Goal: Information Seeking & Learning: Check status

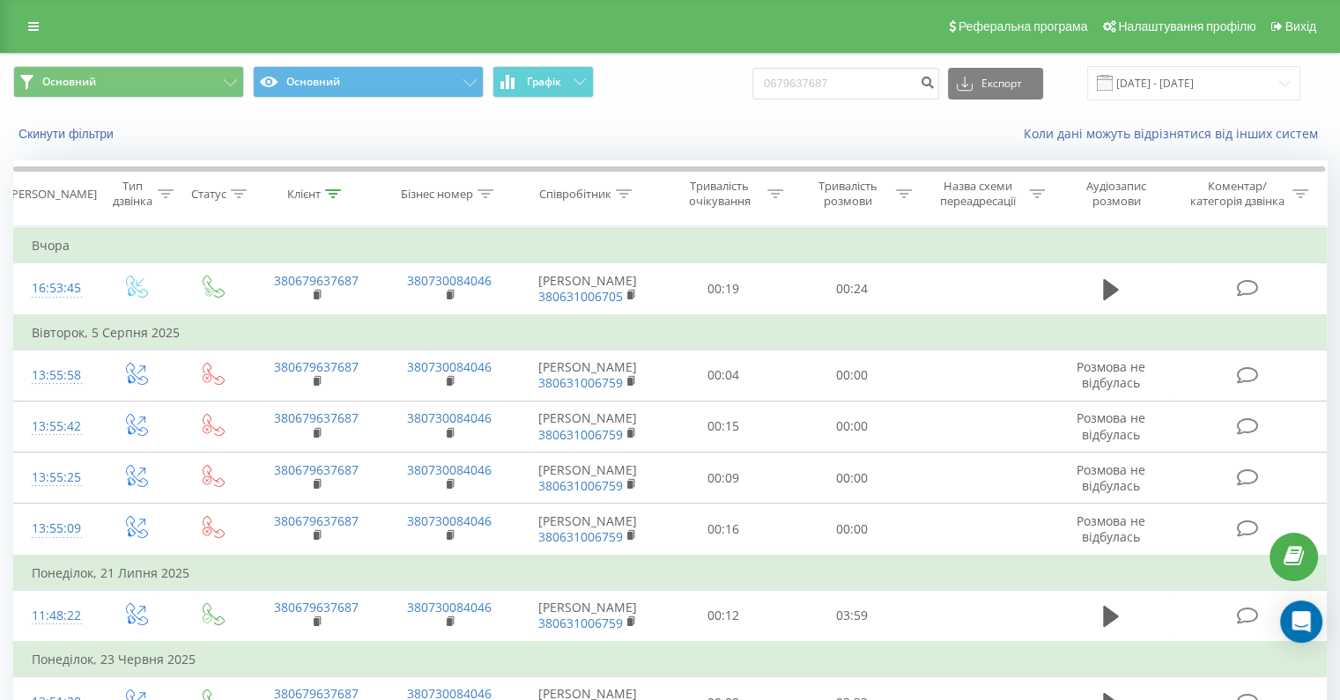
click at [17, 22] on div "Реферальна програма Налаштування профілю Вихід" at bounding box center [670, 26] width 1340 height 53
click at [25, 23] on link at bounding box center [34, 26] width 32 height 25
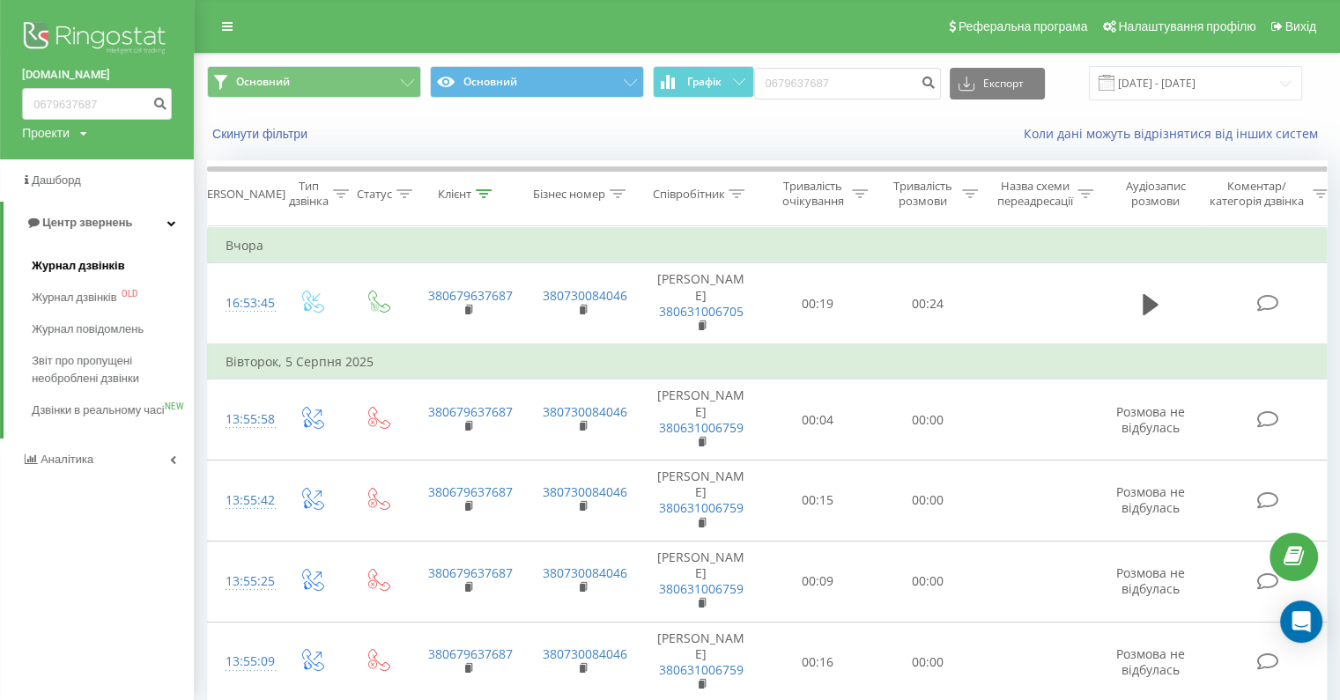
click at [96, 264] on span "Журнал дзвінків" at bounding box center [78, 266] width 93 height 18
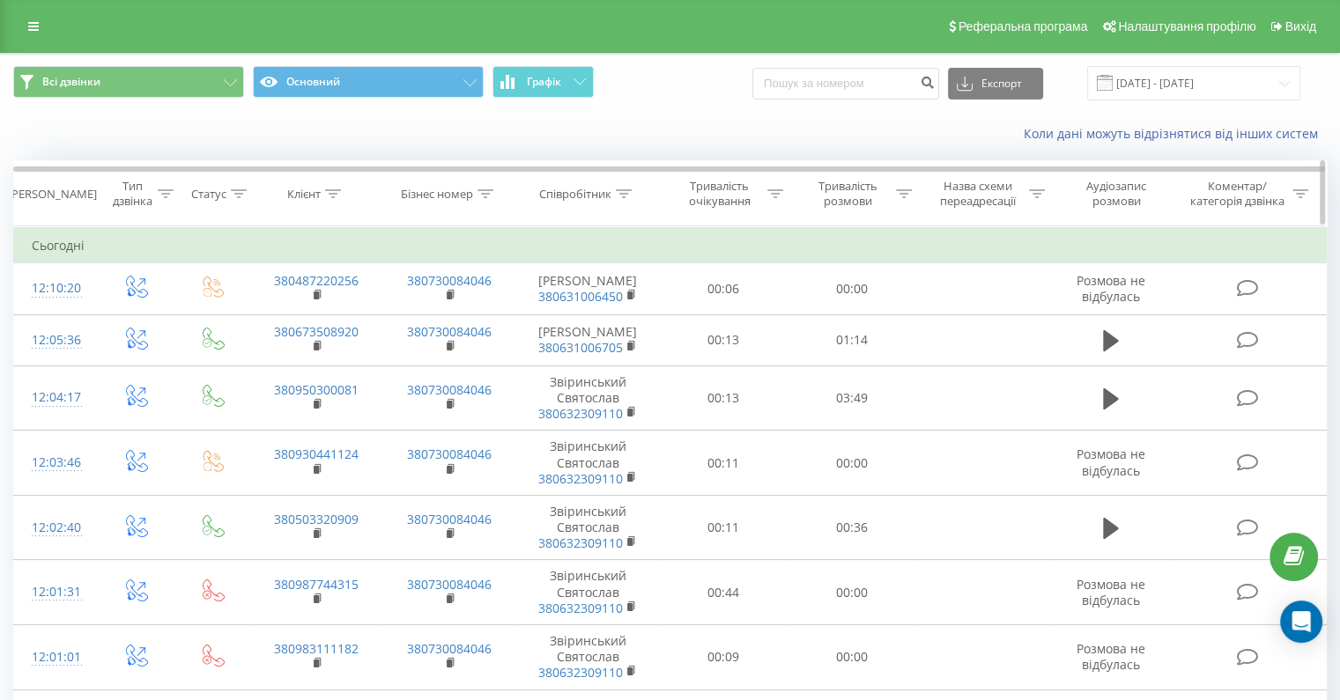
click at [592, 194] on div "Співробітник" at bounding box center [575, 194] width 72 height 15
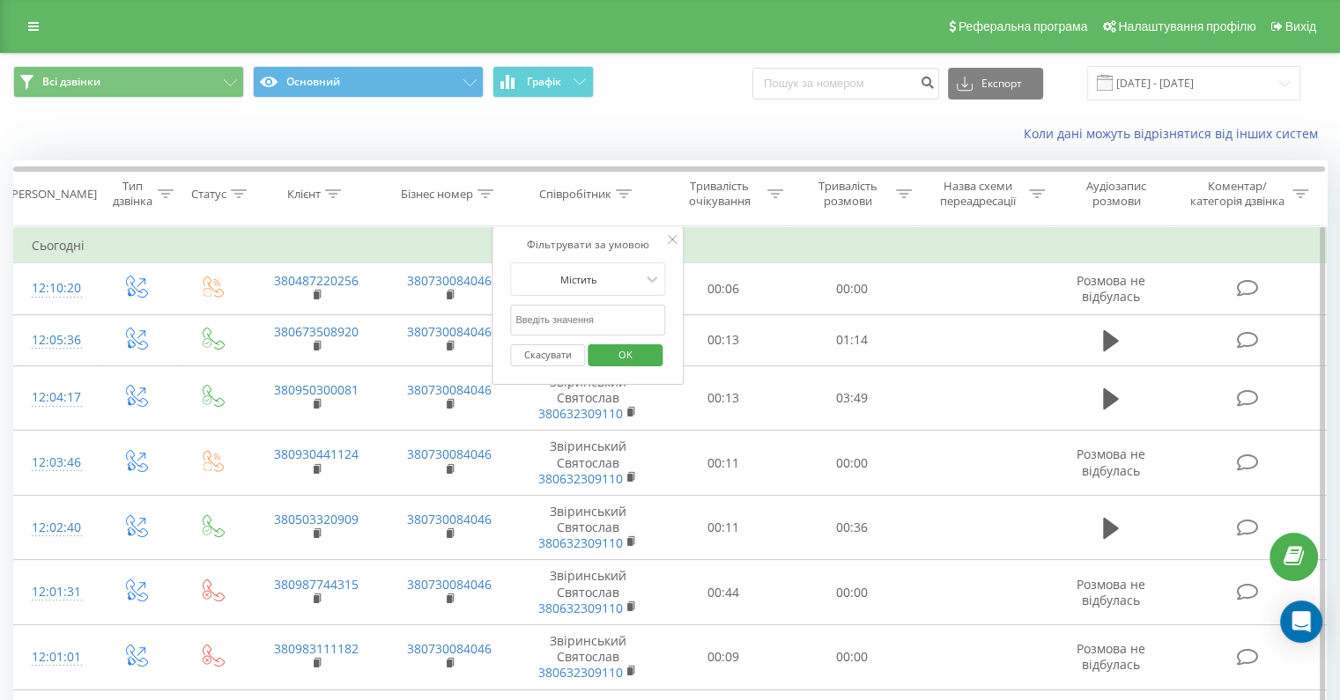
click at [593, 309] on input "text" at bounding box center [587, 320] width 155 height 31
type input "Гавриленко"
click at [634, 357] on span "OK" at bounding box center [625, 354] width 49 height 27
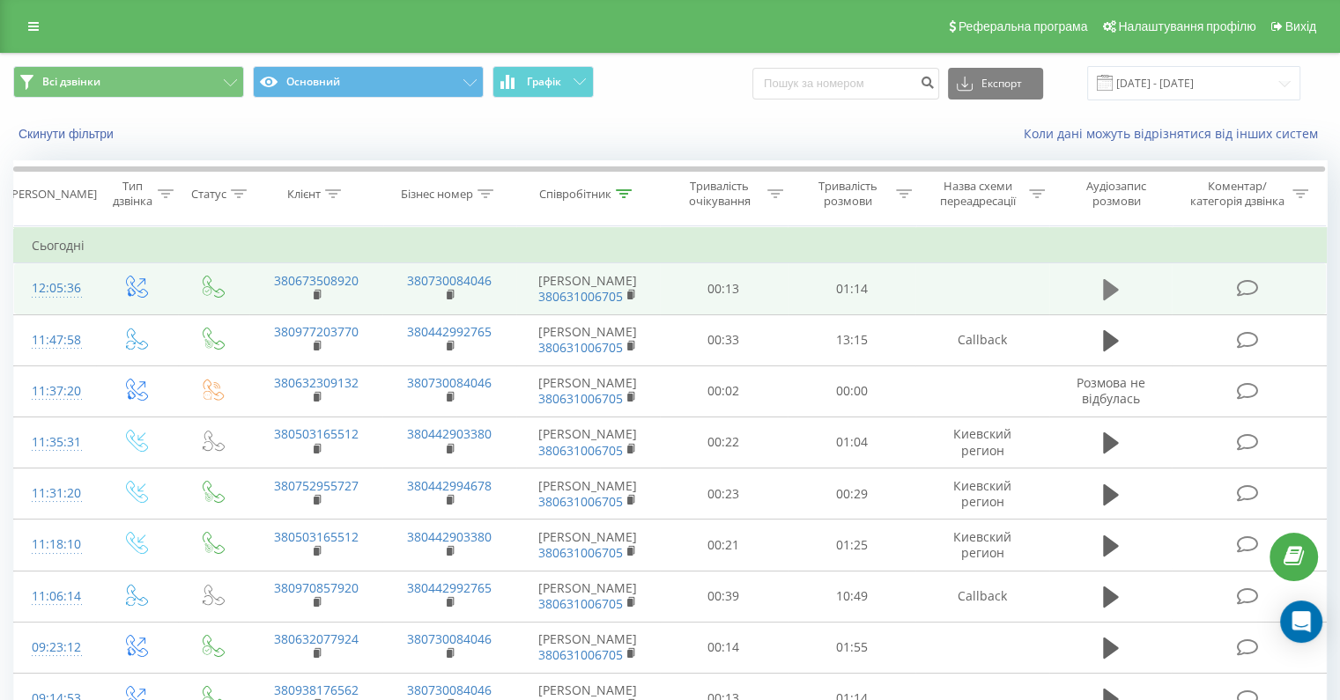
click at [1110, 295] on icon at bounding box center [1111, 289] width 16 height 21
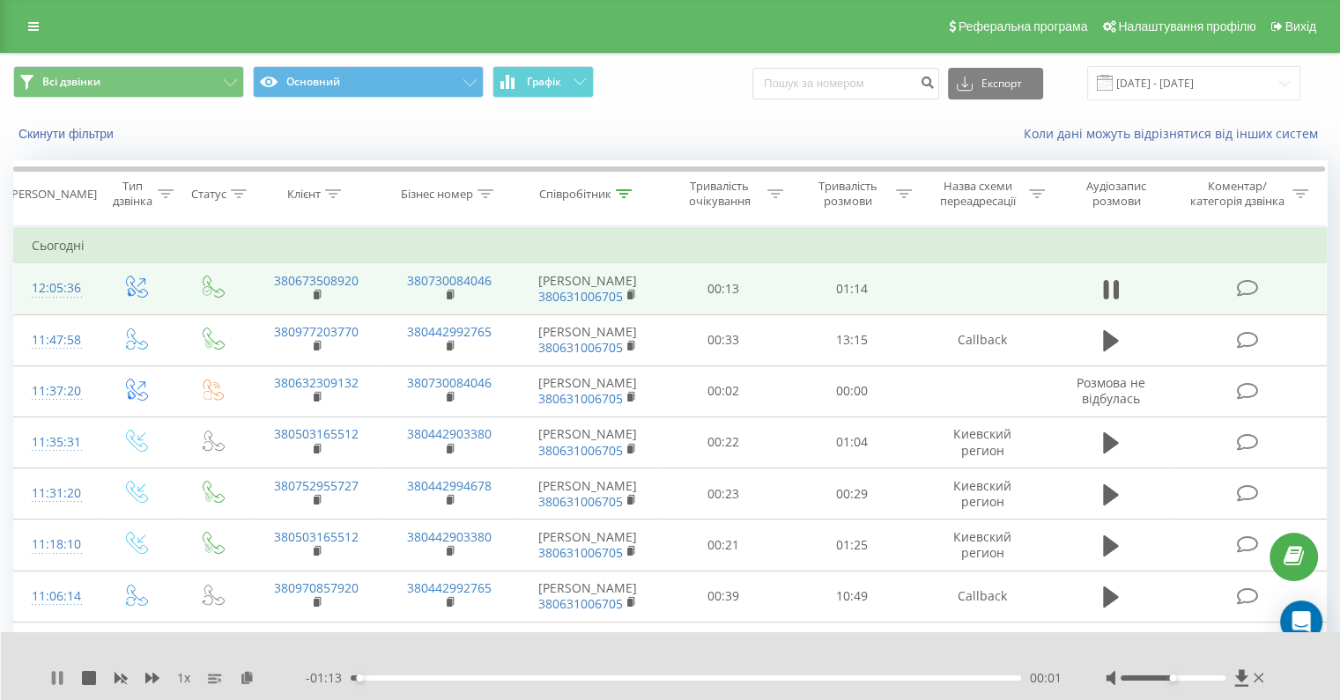
click at [60, 684] on icon at bounding box center [61, 678] width 4 height 14
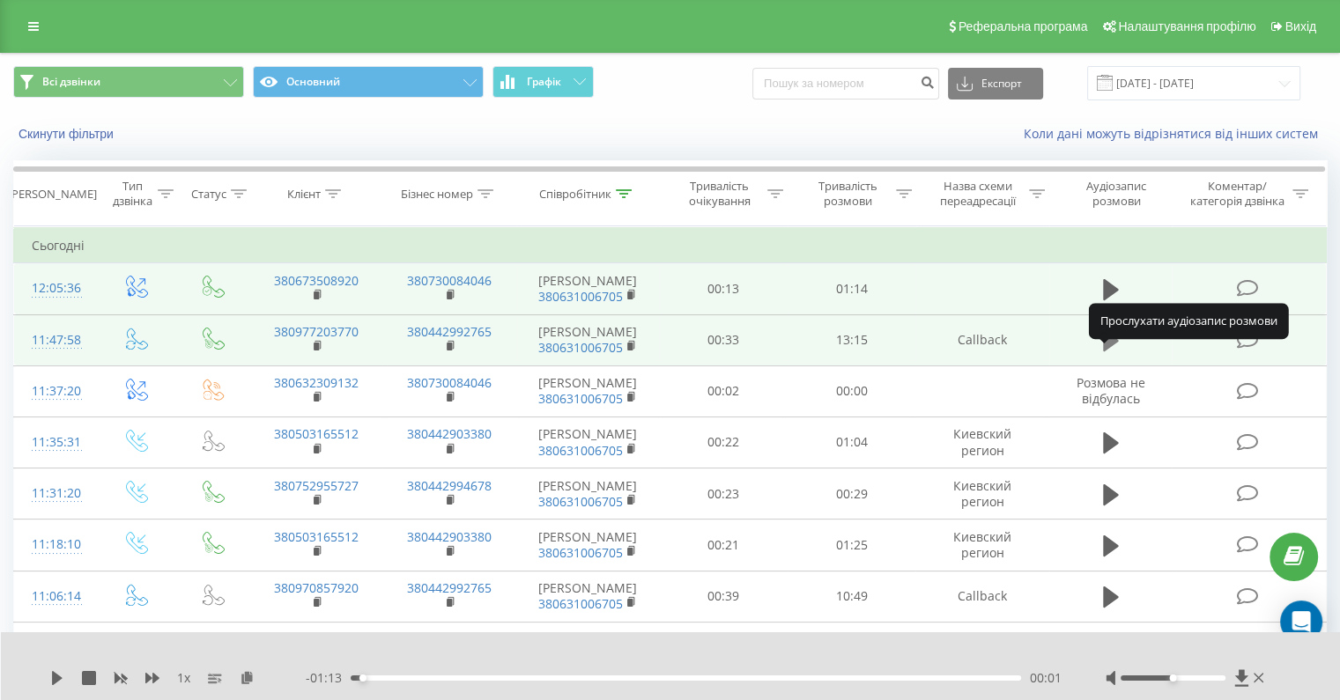
click at [1103, 353] on icon at bounding box center [1111, 341] width 16 height 25
click at [152, 677] on icon at bounding box center [152, 678] width 14 height 11
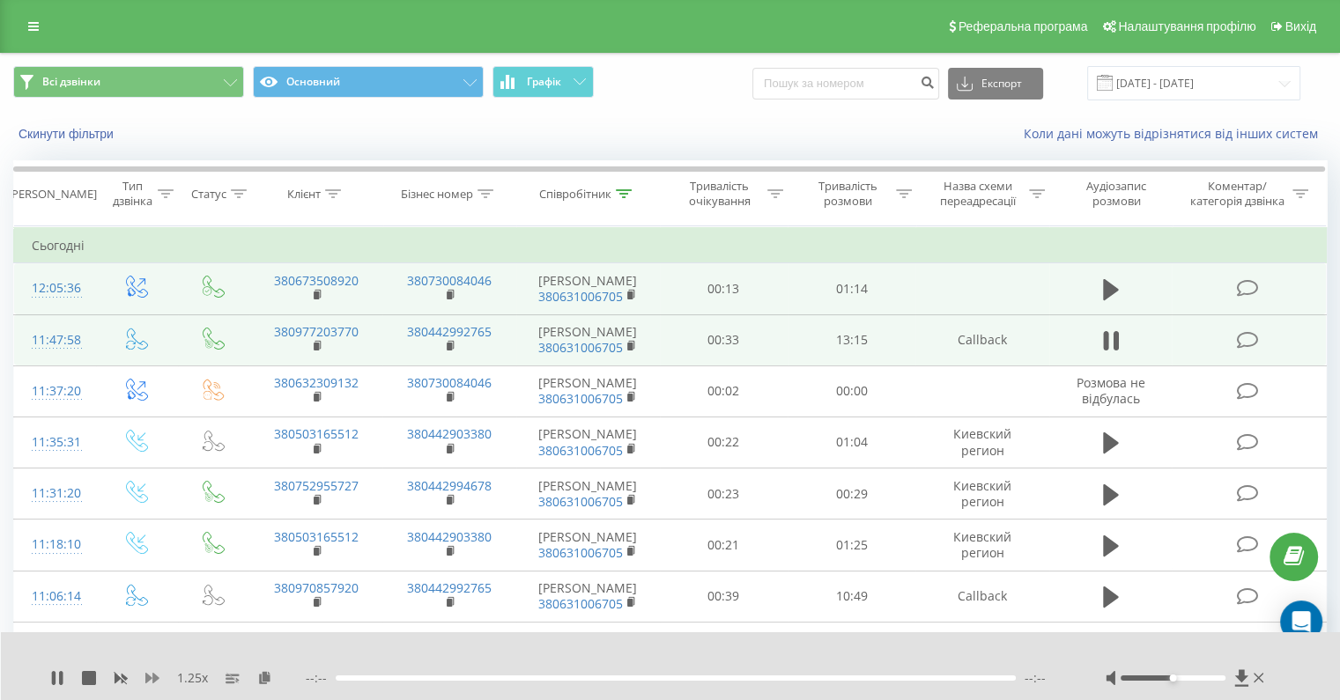
click at [152, 677] on icon at bounding box center [152, 678] width 14 height 11
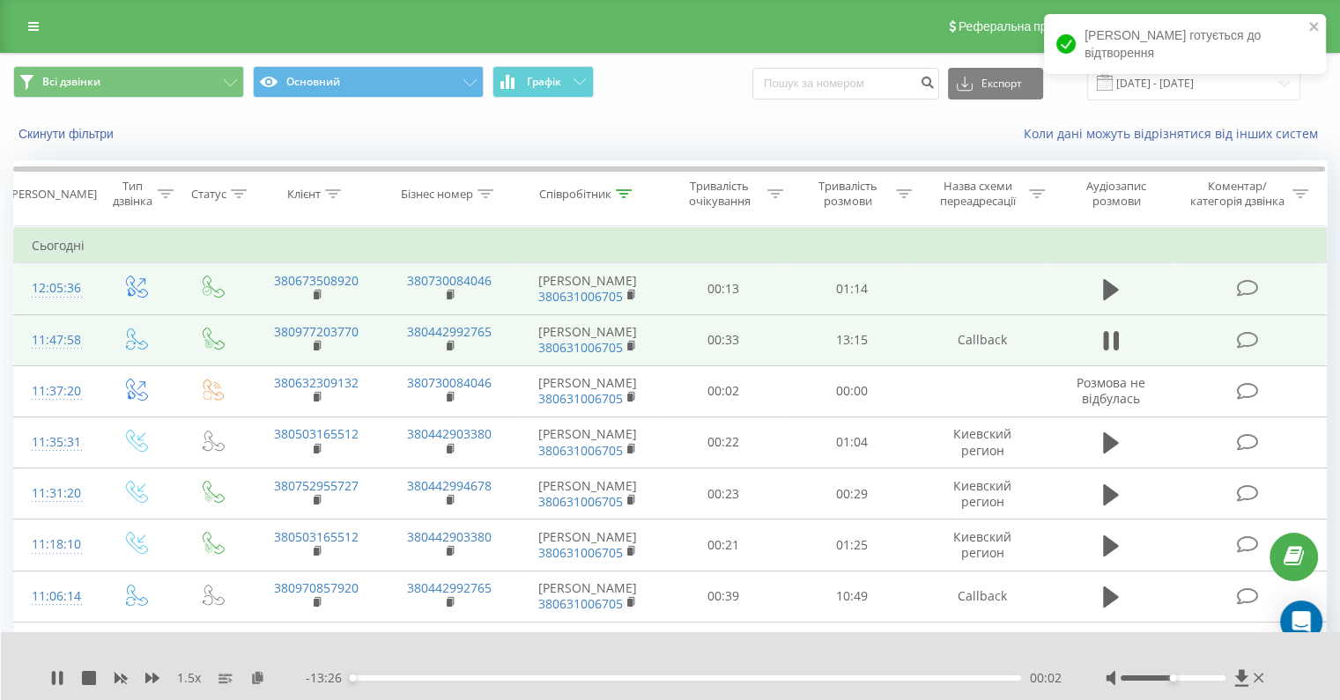
click at [364, 681] on div "00:02" at bounding box center [686, 678] width 670 height 5
click at [377, 677] on div "00:17" at bounding box center [686, 678] width 670 height 5
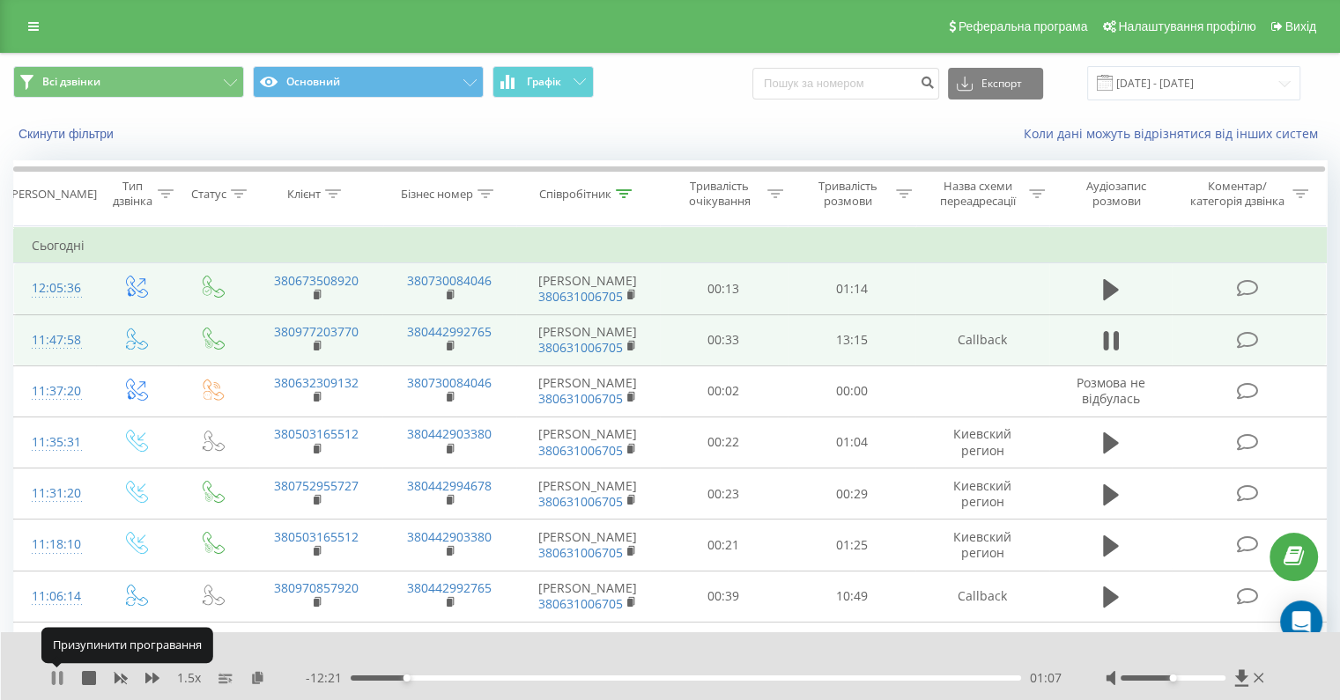
click at [56, 674] on icon at bounding box center [57, 678] width 14 height 14
click at [822, 80] on input at bounding box center [845, 84] width 187 height 32
paste input "0503165512"
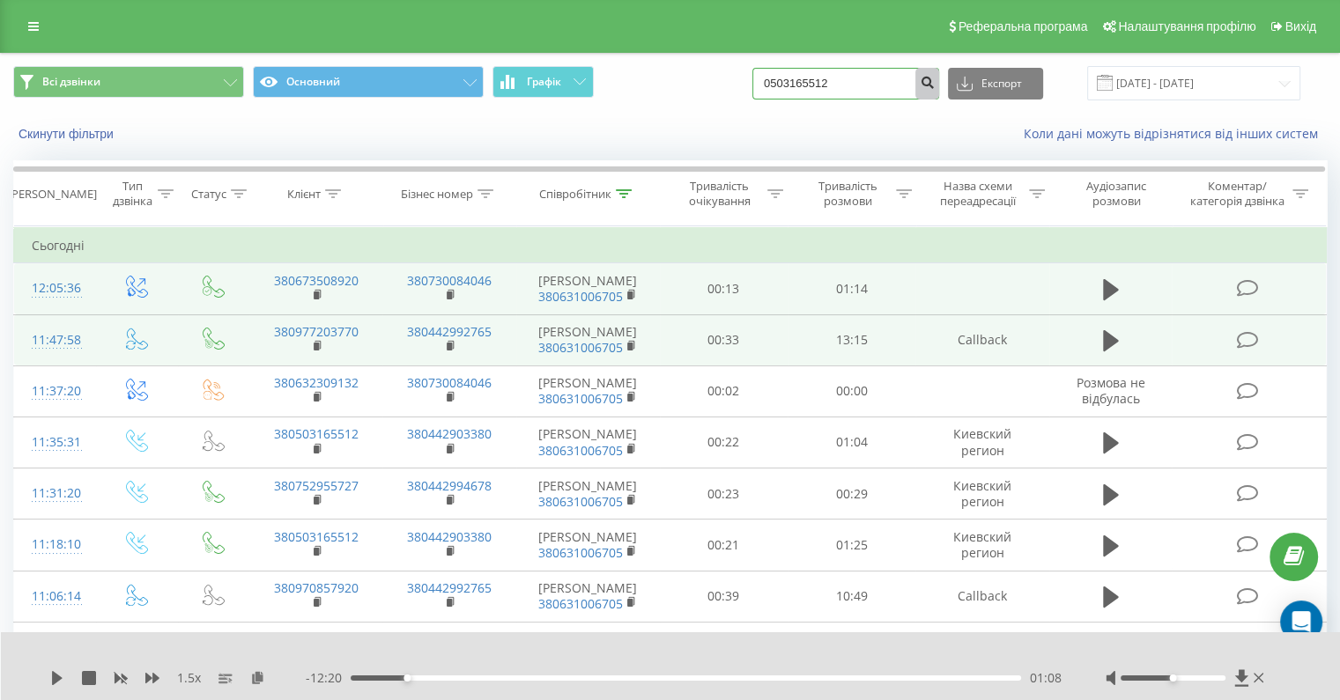
type input "0503165512"
click at [935, 85] on icon "submit" at bounding box center [927, 80] width 15 height 11
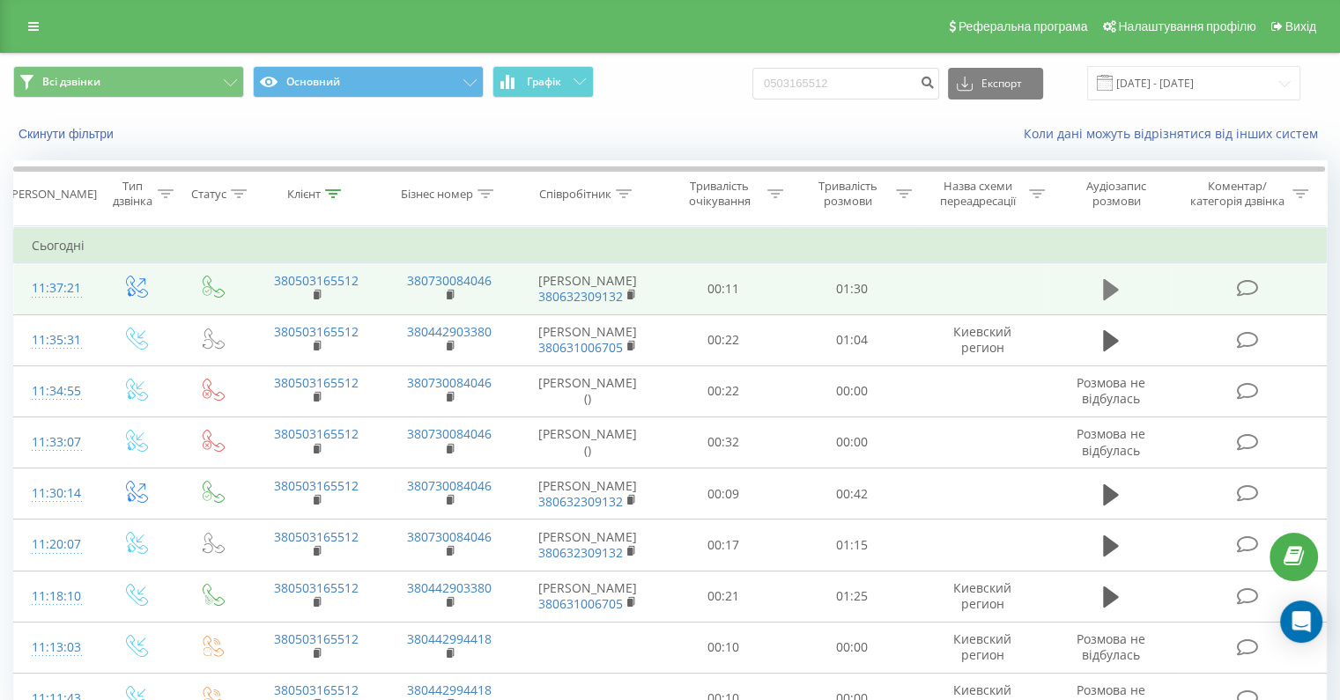
click at [1118, 292] on button at bounding box center [1111, 290] width 26 height 26
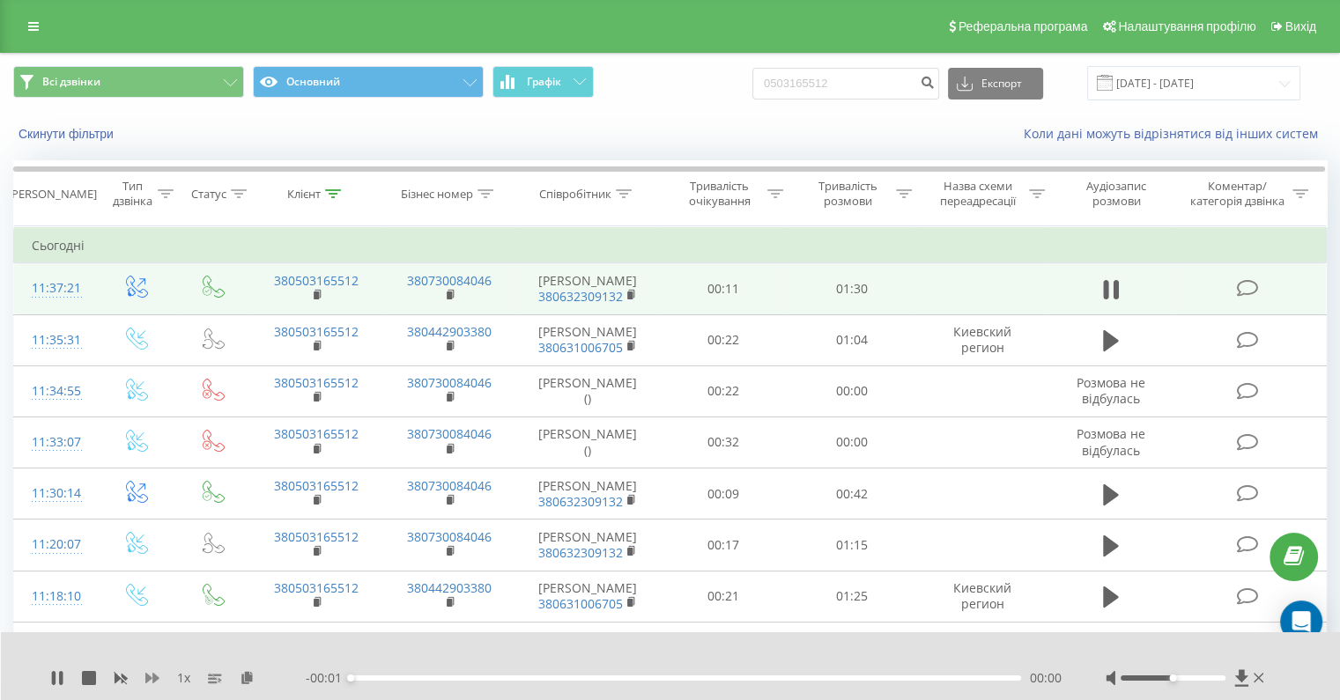
click at [153, 679] on icon at bounding box center [152, 678] width 14 height 11
click at [62, 680] on icon at bounding box center [61, 678] width 4 height 14
